Goal: Obtain resource: Obtain resource

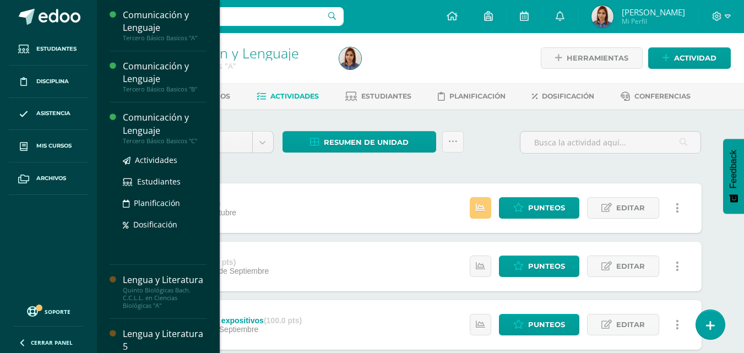
click at [153, 131] on div "Comunicación y Lenguaje" at bounding box center [165, 123] width 84 height 25
click at [160, 160] on span "Actividades" at bounding box center [156, 160] width 42 height 10
click at [149, 133] on div "Comunicación y Lenguaje" at bounding box center [165, 123] width 84 height 25
click at [150, 158] on span "Actividades" at bounding box center [156, 160] width 42 height 10
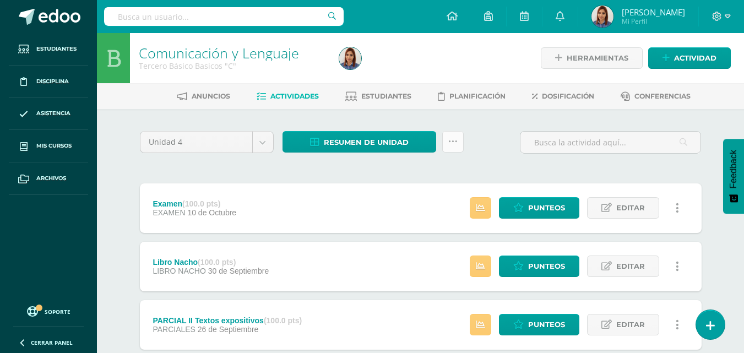
click at [452, 138] on icon at bounding box center [452, 141] width 9 height 9
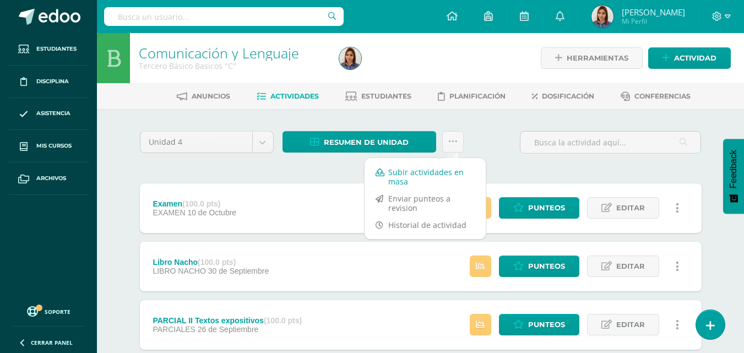
click at [414, 171] on link "Subir actividades en masa" at bounding box center [425, 177] width 121 height 26
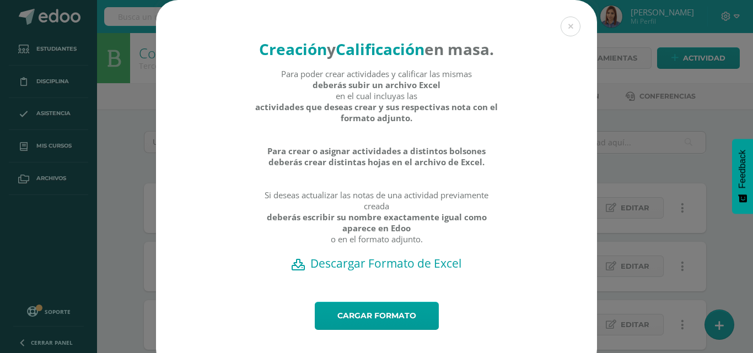
click at [365, 271] on h2 "Descargar Formato de Excel" at bounding box center [376, 263] width 402 height 15
click at [600, 29] on div "Creación y Calificación en masa. Para poder crear actividades y calificar las m…" at bounding box center [376, 185] width 744 height 371
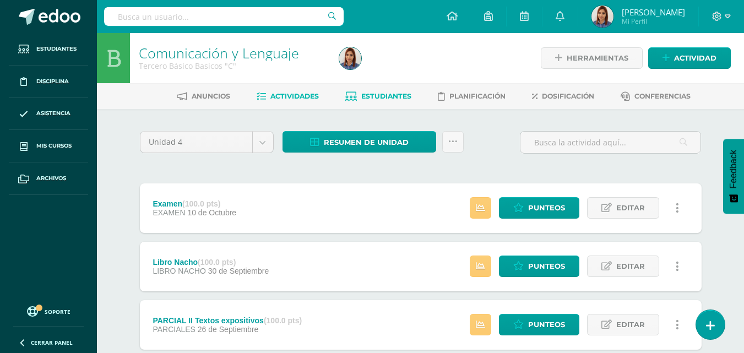
click at [380, 93] on span "Estudiantes" at bounding box center [386, 96] width 50 height 8
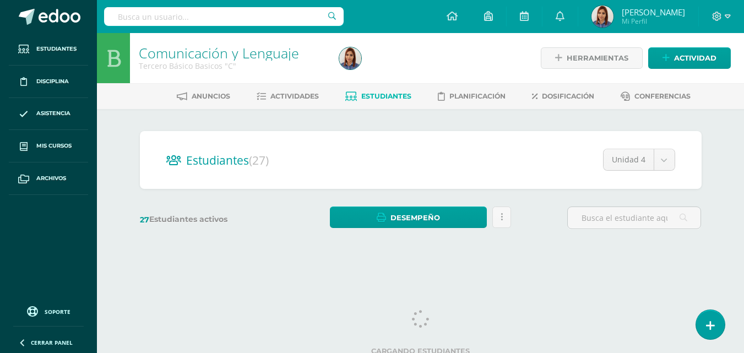
scroll to position [7, 0]
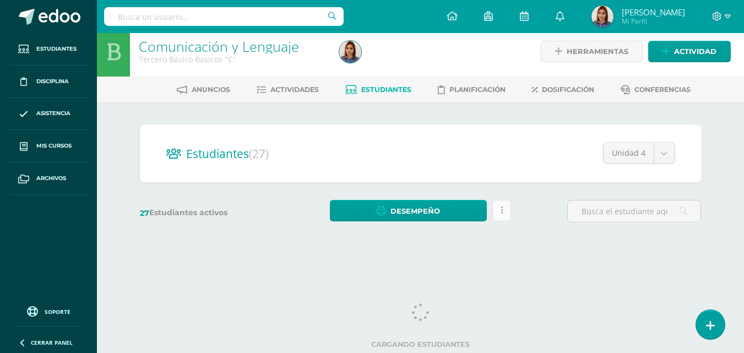
click at [502, 210] on icon at bounding box center [502, 210] width 2 height 9
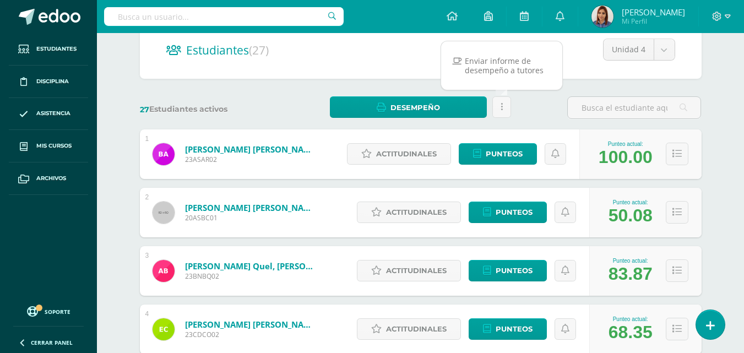
scroll to position [0, 0]
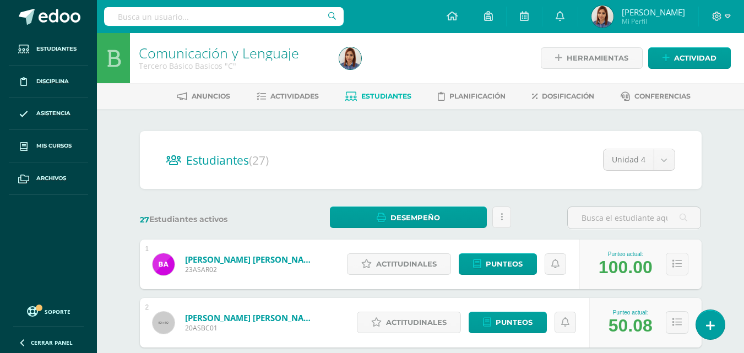
click at [212, 162] on span "Estudiantes (27)" at bounding box center [227, 160] width 83 height 15
